Goal: Transaction & Acquisition: Purchase product/service

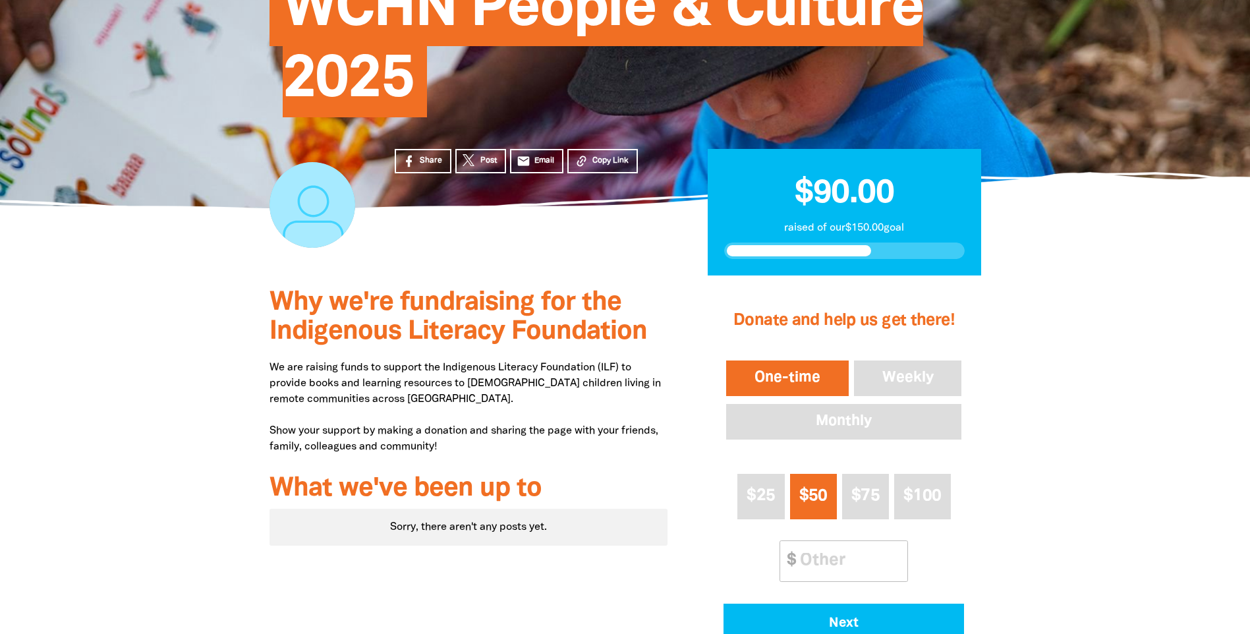
scroll to position [264, 0]
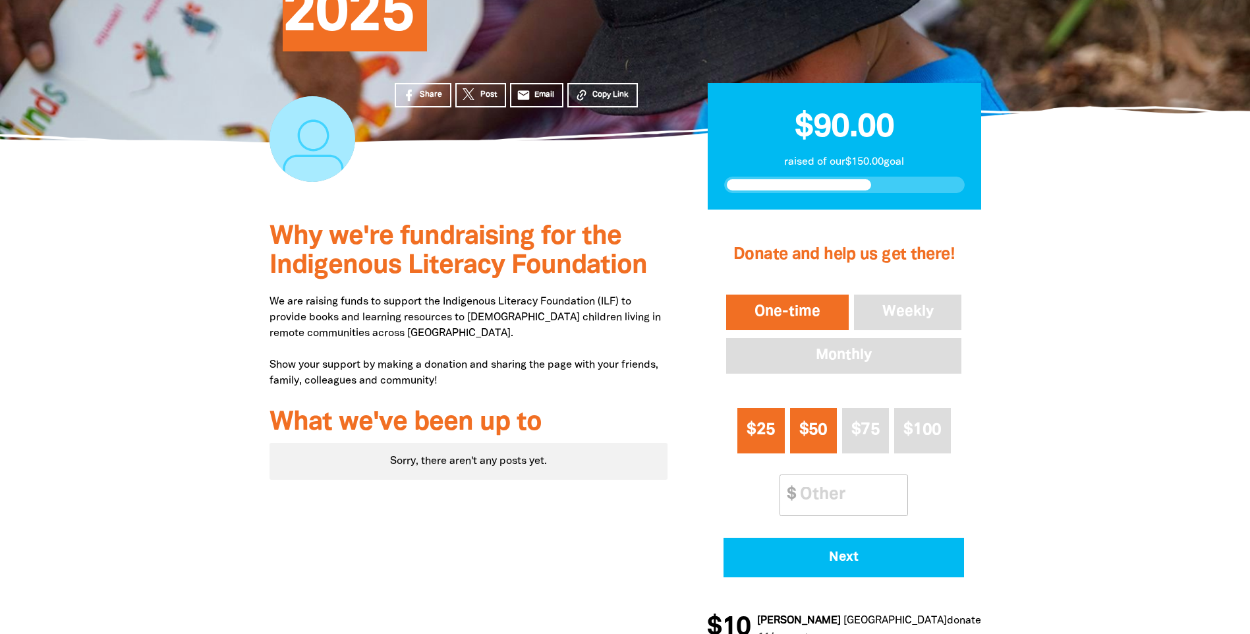
click at [769, 434] on span "$25" at bounding box center [761, 429] width 28 height 15
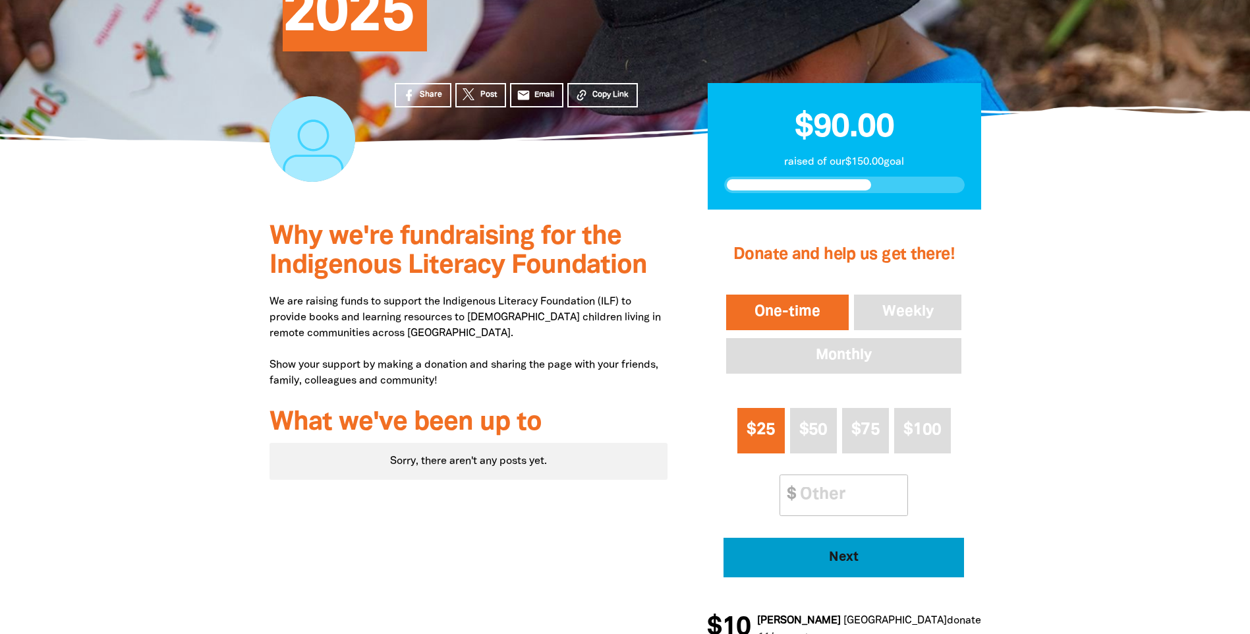
click at [839, 546] on button "Next" at bounding box center [844, 558] width 241 height 40
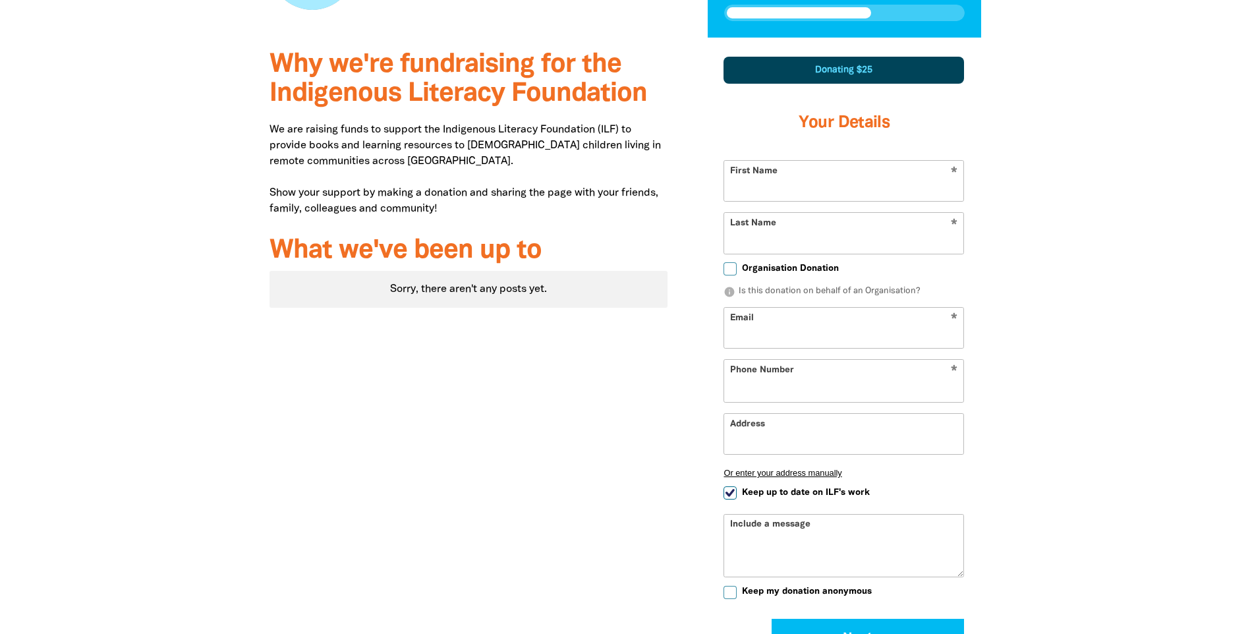
select select "AU"
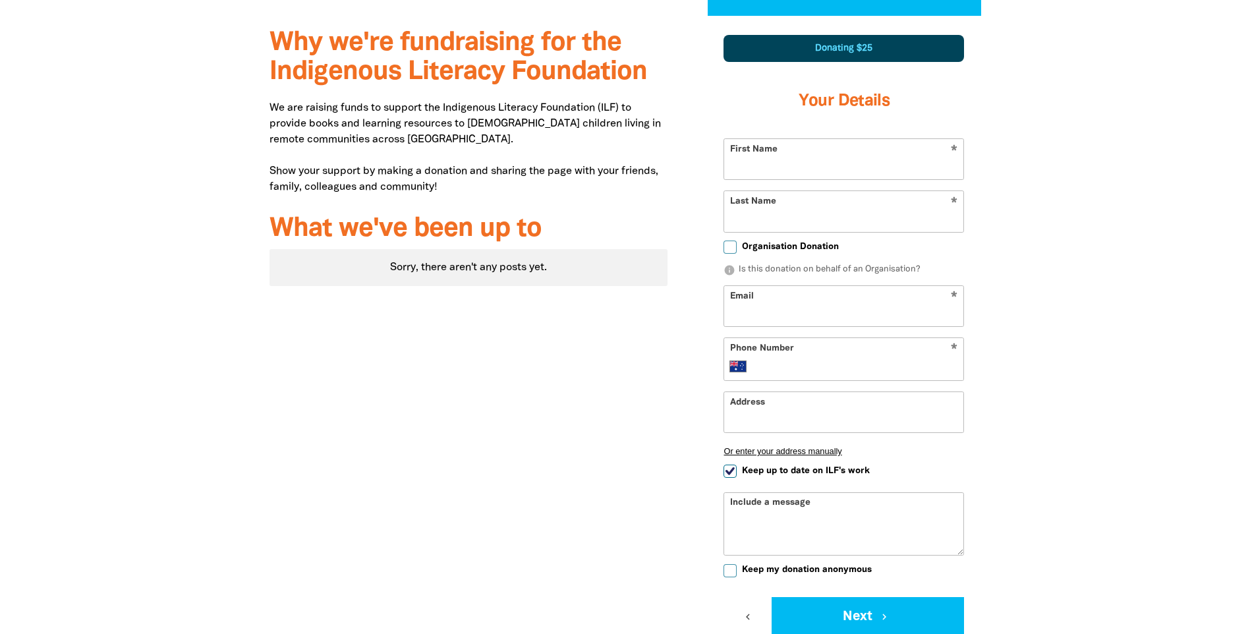
click at [784, 161] on input "First Name" at bounding box center [843, 159] width 239 height 40
type input "[PERSON_NAME]"
type input "[PERSON_NAME][EMAIL_ADDRESS][PERSON_NAME][DOMAIN_NAME]"
type input "[PHONE_NUMBER]"
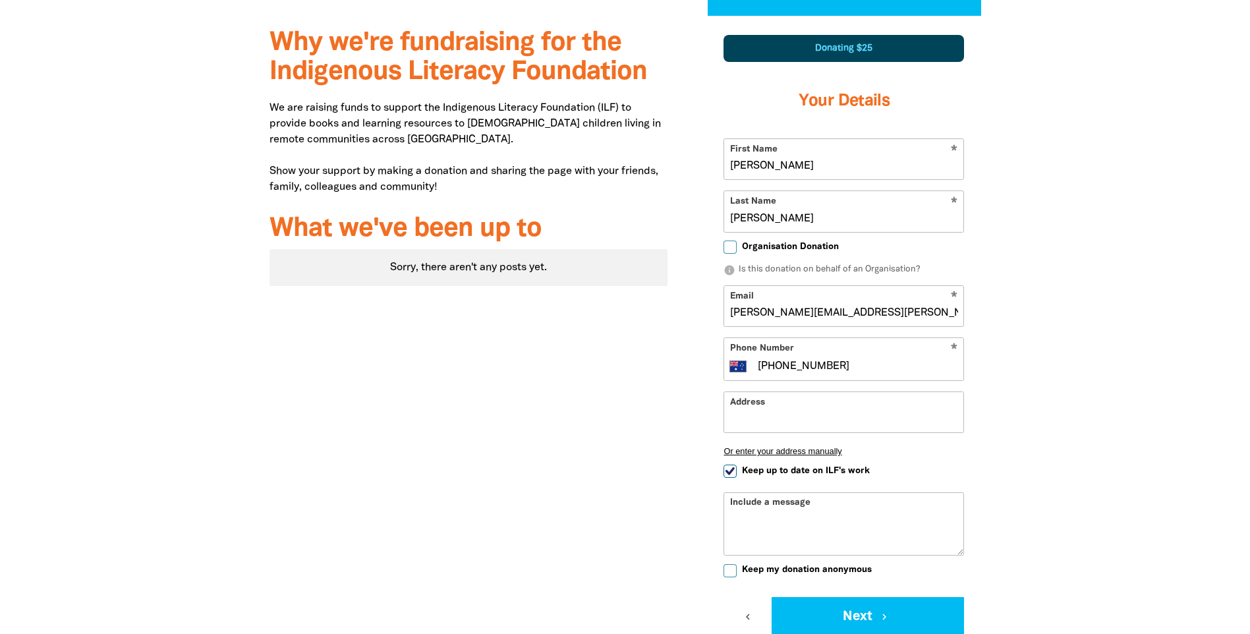
type input "king [PERSON_NAME]"
select select "ZZ"
type input "[PERSON_NAME]"
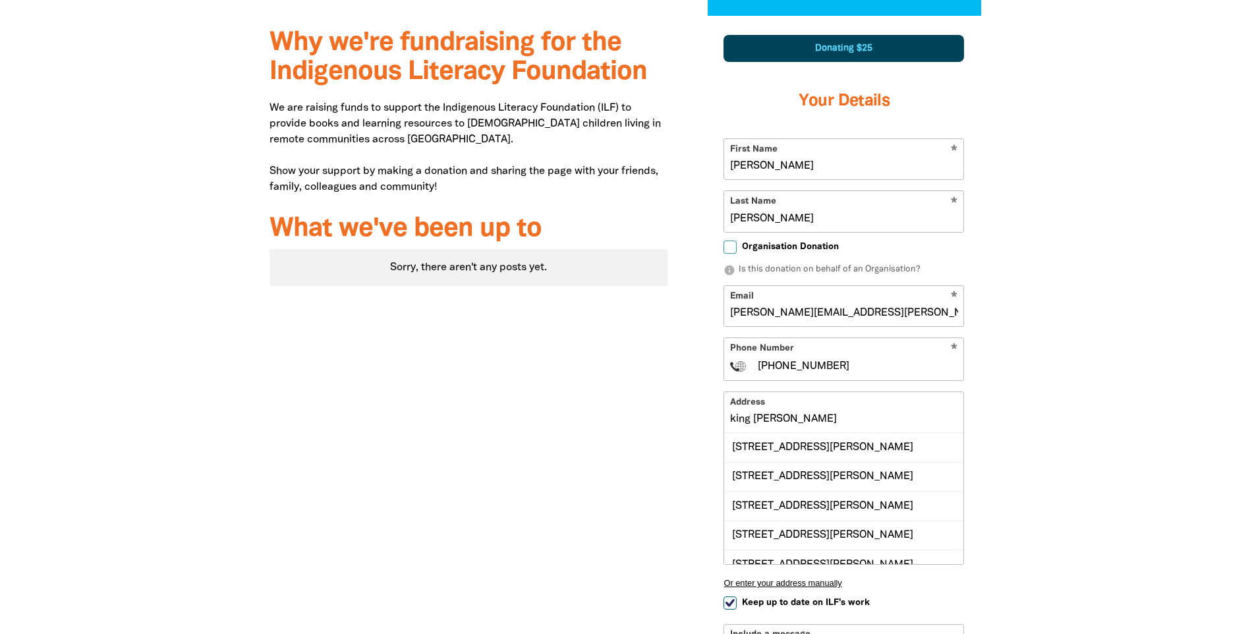
scroll to position [589, 0]
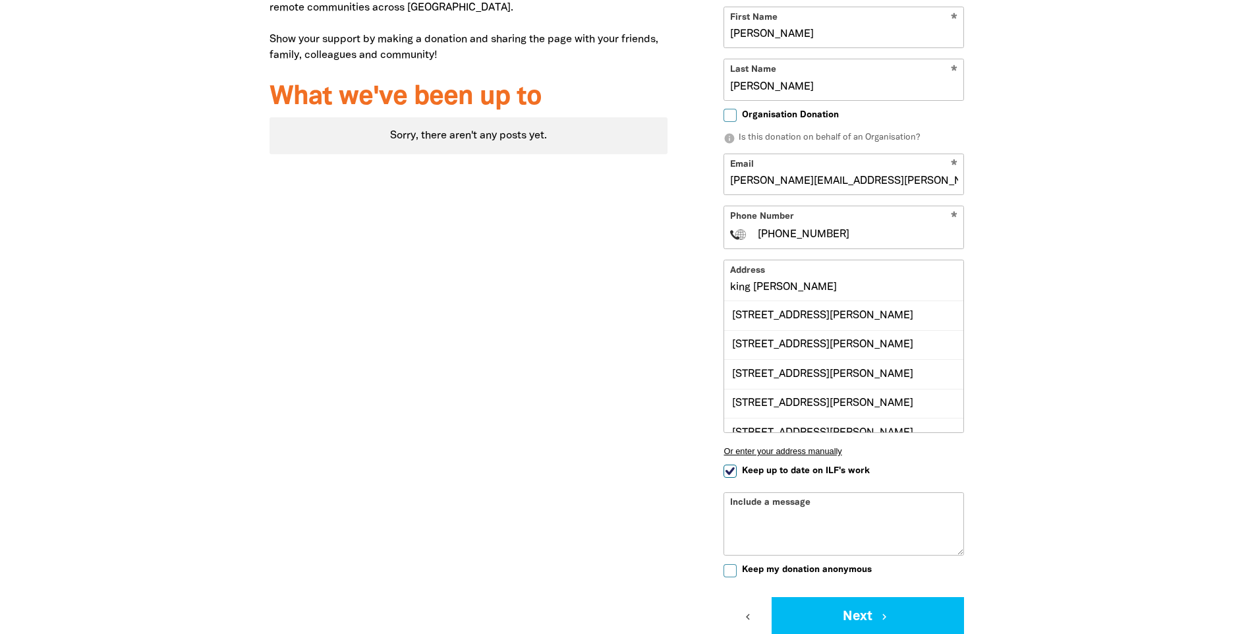
click at [800, 292] on input "king [PERSON_NAME]" at bounding box center [843, 280] width 239 height 40
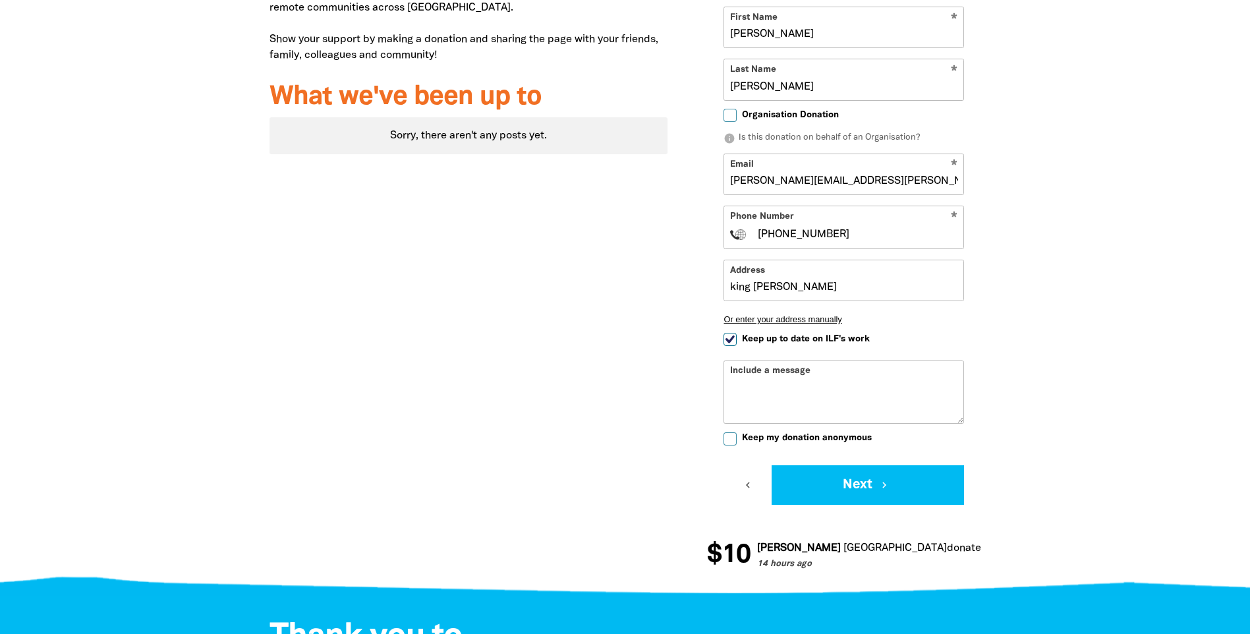
drag, startPoint x: 873, startPoint y: 181, endPoint x: 685, endPoint y: 186, distance: 187.9
click at [685, 186] on div "Why we're fundraising for the Indigenous Literacy Foundation We are raising fun…" at bounding box center [625, 236] width 791 height 705
type input "[PERSON_NAME][EMAIL_ADDRESS][DOMAIN_NAME]"
click at [846, 482] on button "Next chevron_right" at bounding box center [868, 485] width 192 height 40
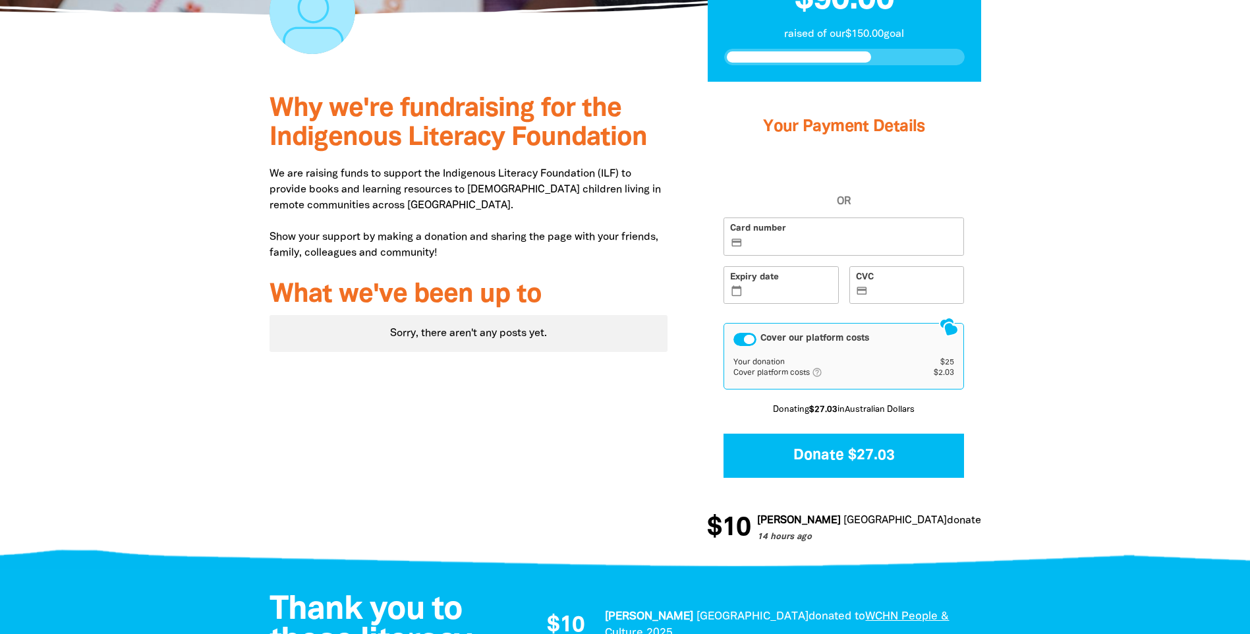
scroll to position [364, 0]
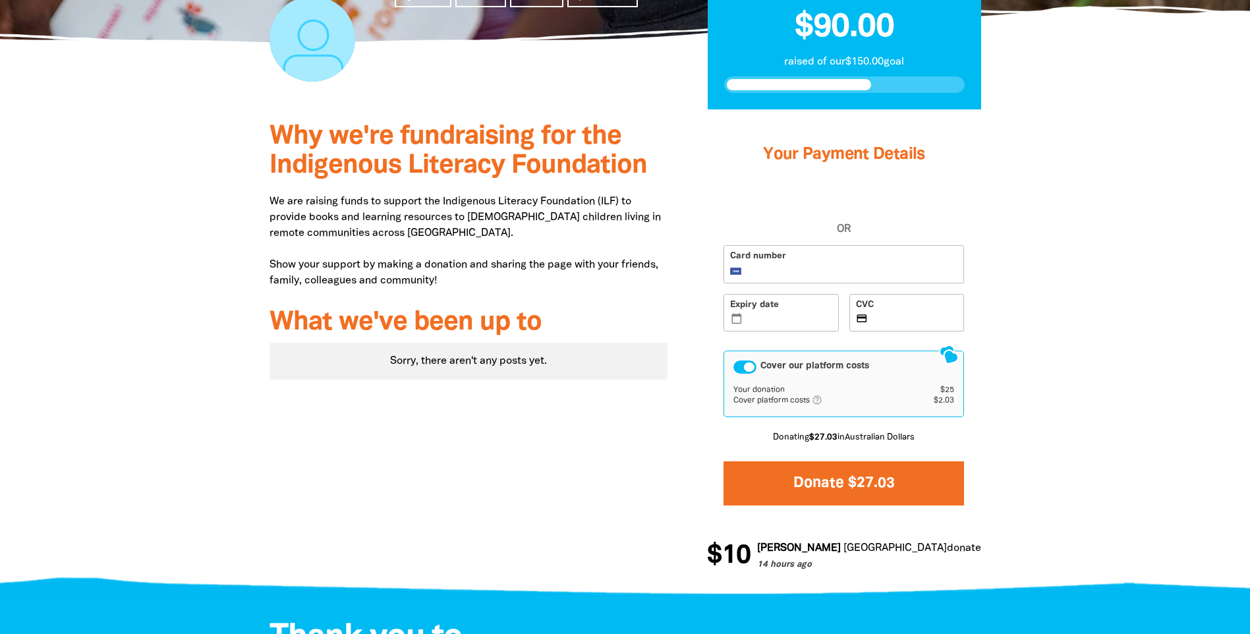
click at [840, 479] on button "Donate $27.03" at bounding box center [844, 483] width 241 height 44
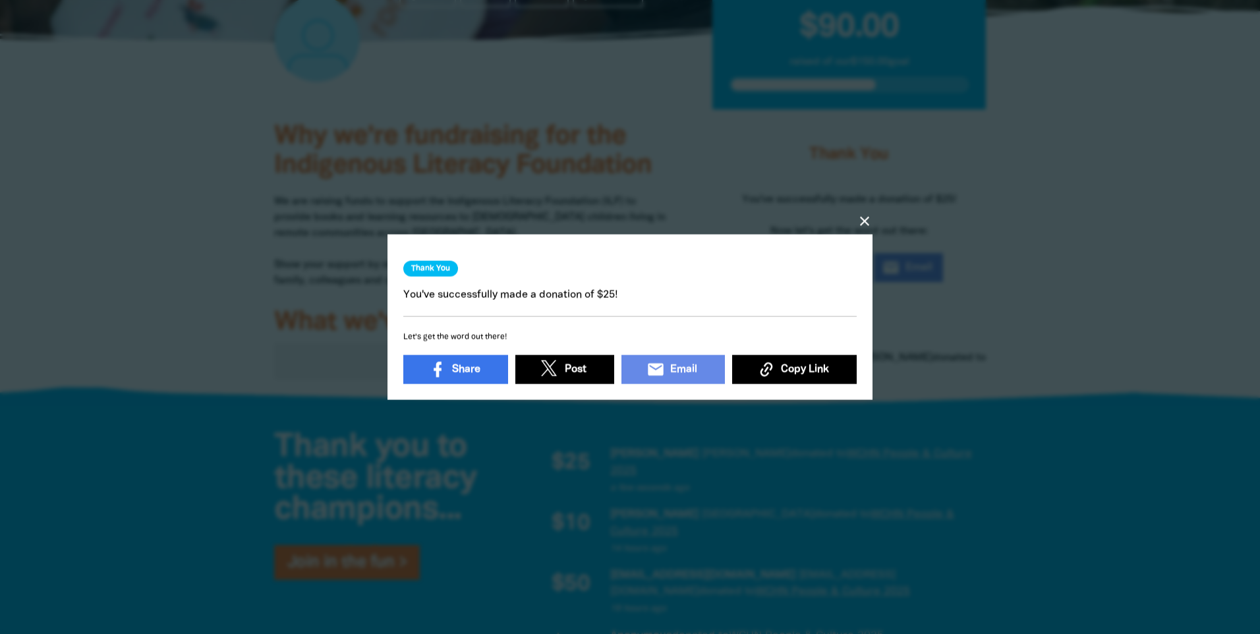
click at [861, 216] on icon "close" at bounding box center [865, 222] width 16 height 16
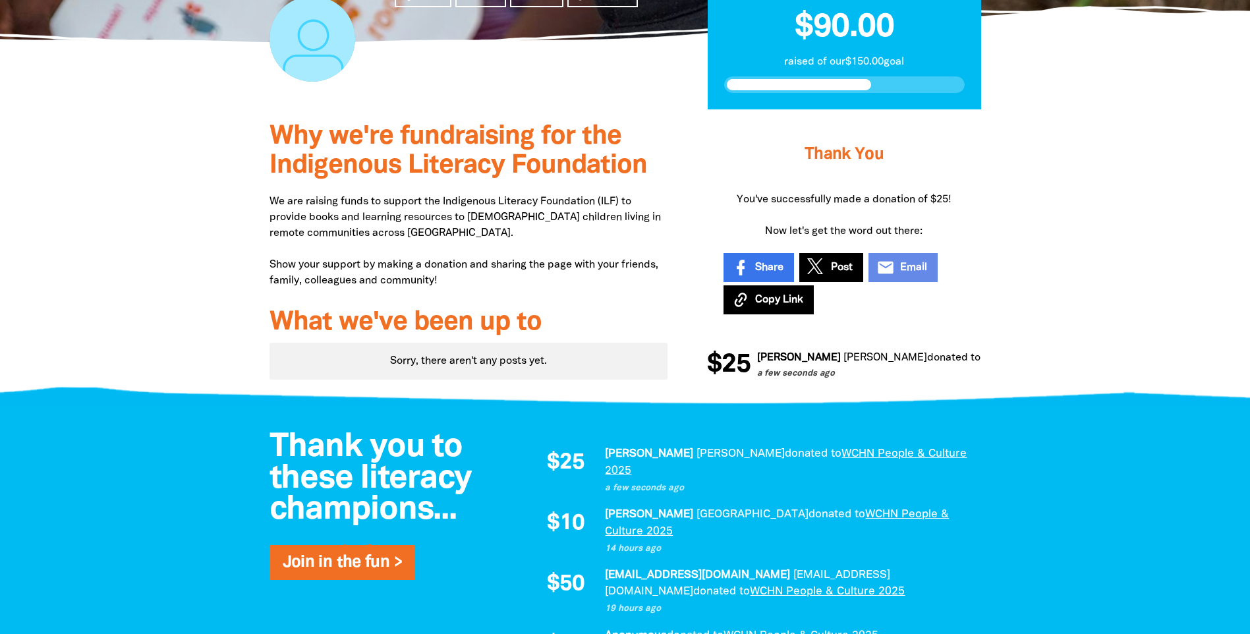
click at [743, 462] on p "[PERSON_NAME] donated to WCHN People & Culture 2025" at bounding box center [786, 463] width 363 height 34
drag, startPoint x: 743, startPoint y: 462, endPoint x: 814, endPoint y: 461, distance: 71.2
click at [814, 461] on p "[PERSON_NAME] donated to WCHN People & Culture 2025" at bounding box center [786, 463] width 363 height 34
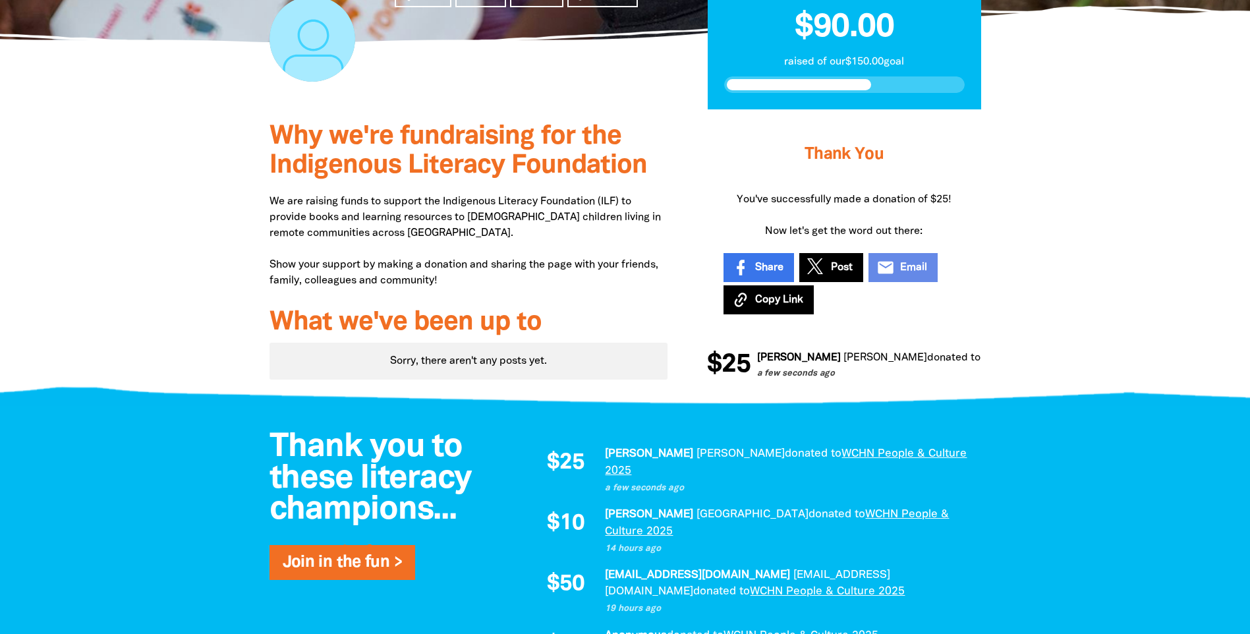
drag, startPoint x: 814, startPoint y: 461, endPoint x: 641, endPoint y: 463, distance: 173.4
click at [641, 463] on div "[PERSON_NAME] donated to WCHN People & Culture 2025 a few seconds ago" at bounding box center [786, 470] width 363 height 49
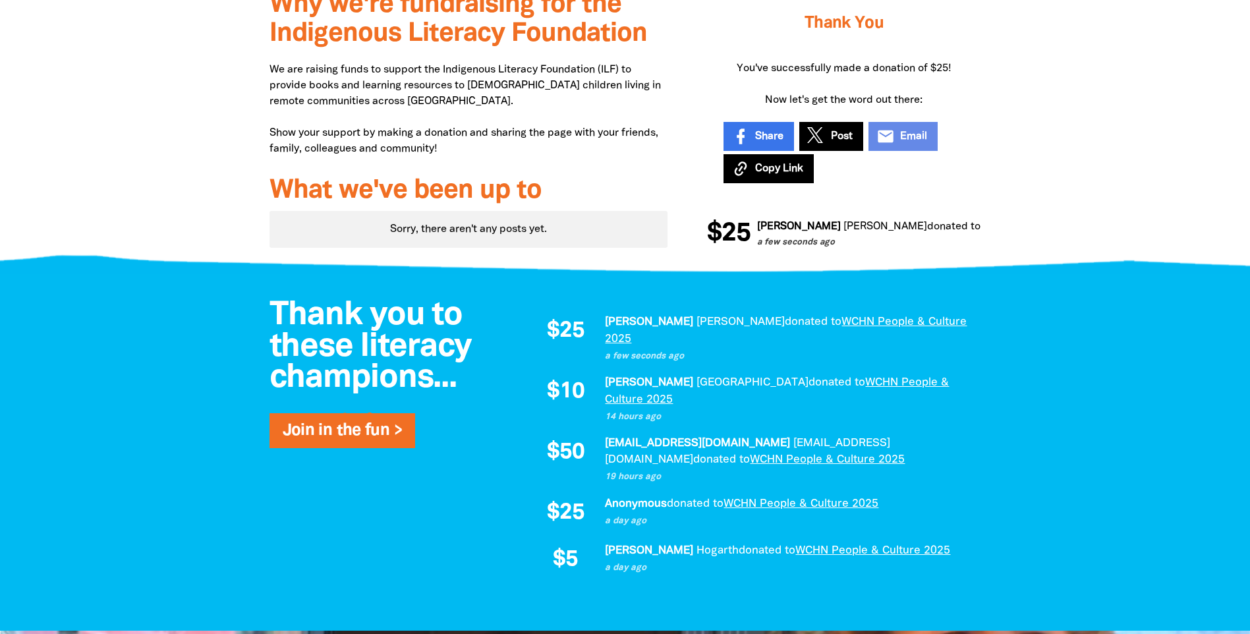
scroll to position [232, 0]
